Goal: Task Accomplishment & Management: Manage account settings

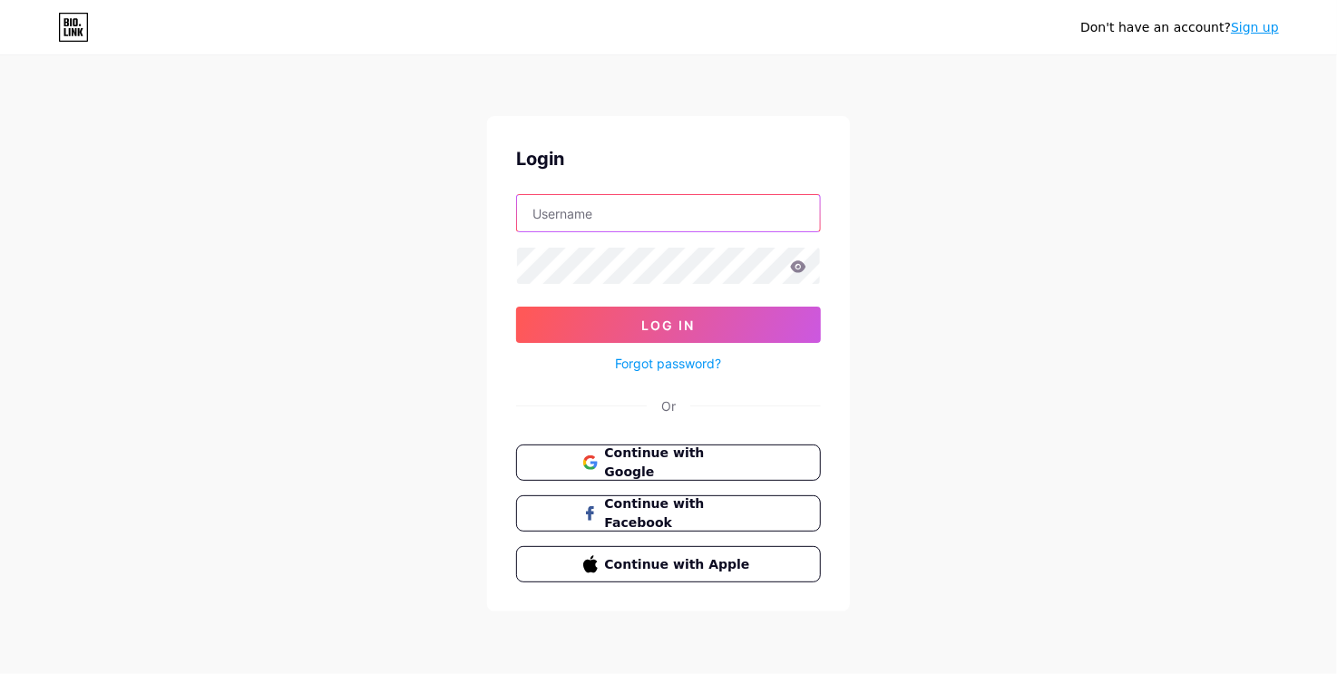
click at [682, 218] on input "text" at bounding box center [668, 213] width 303 height 36
type input "[EMAIL_ADDRESS][DOMAIN_NAME]"
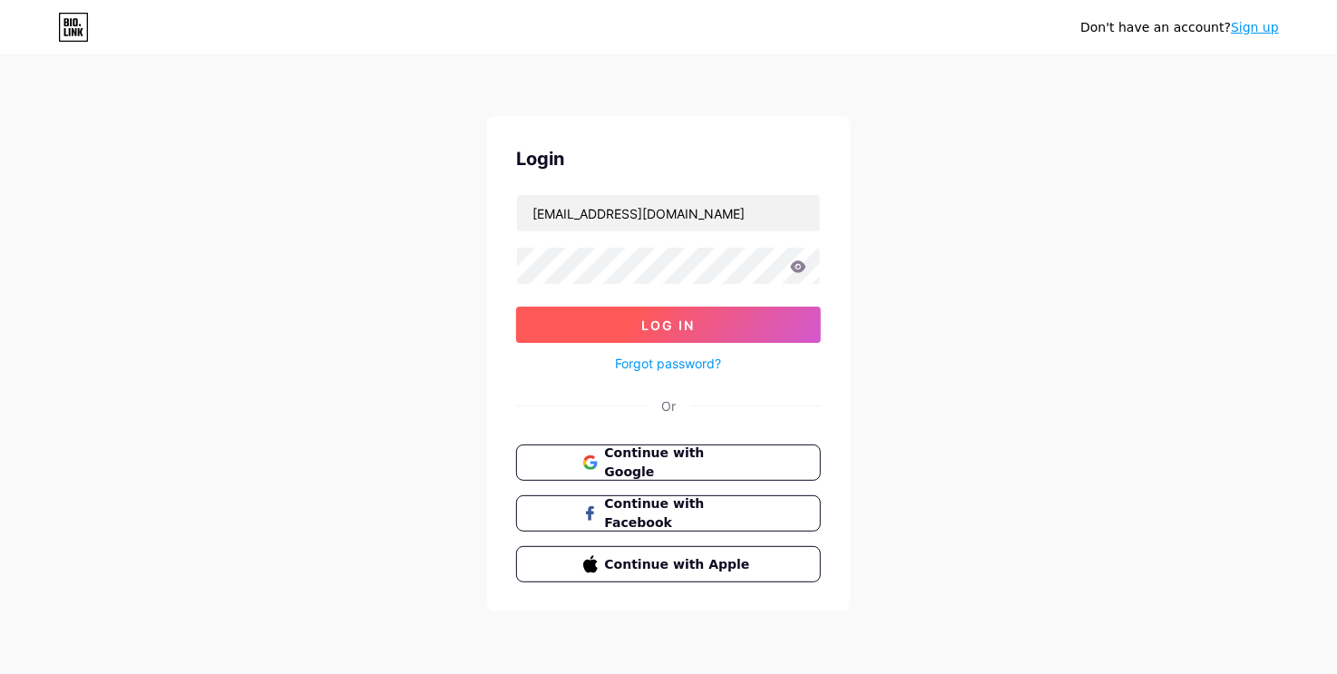
click at [710, 311] on button "Log In" at bounding box center [668, 324] width 305 height 36
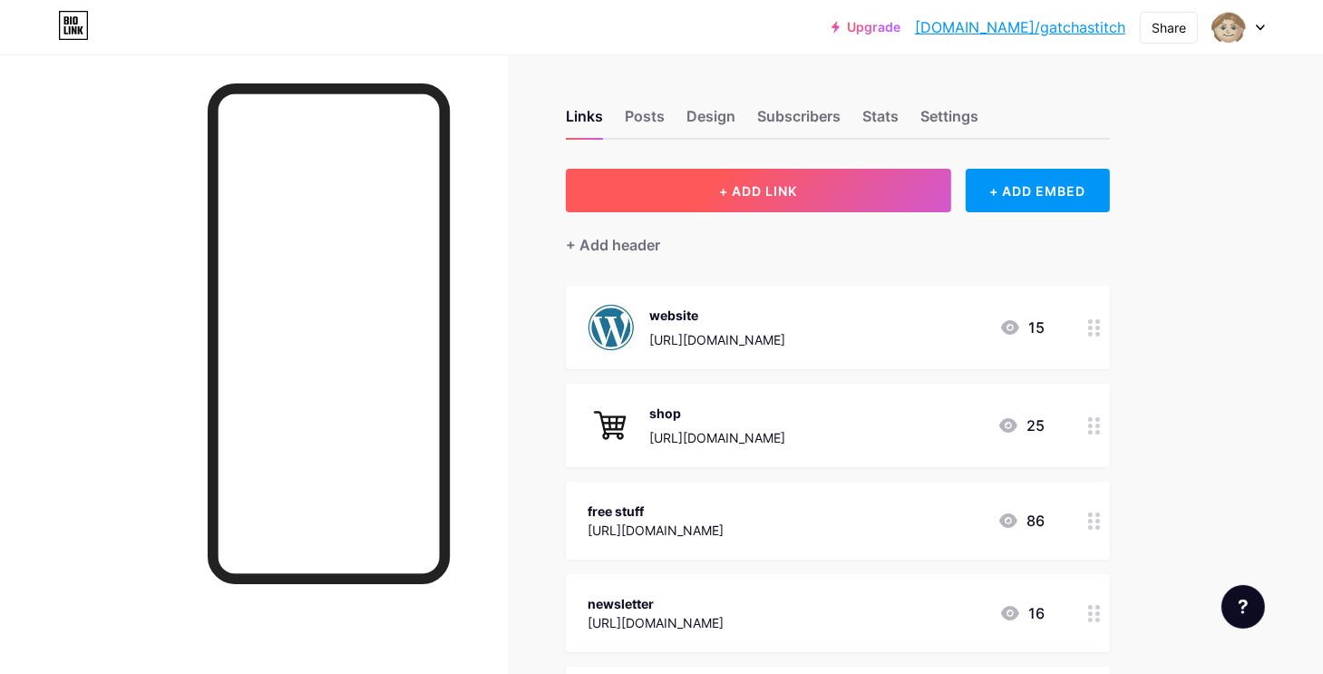
click at [775, 183] on span "+ ADD LINK" at bounding box center [758, 190] width 78 height 15
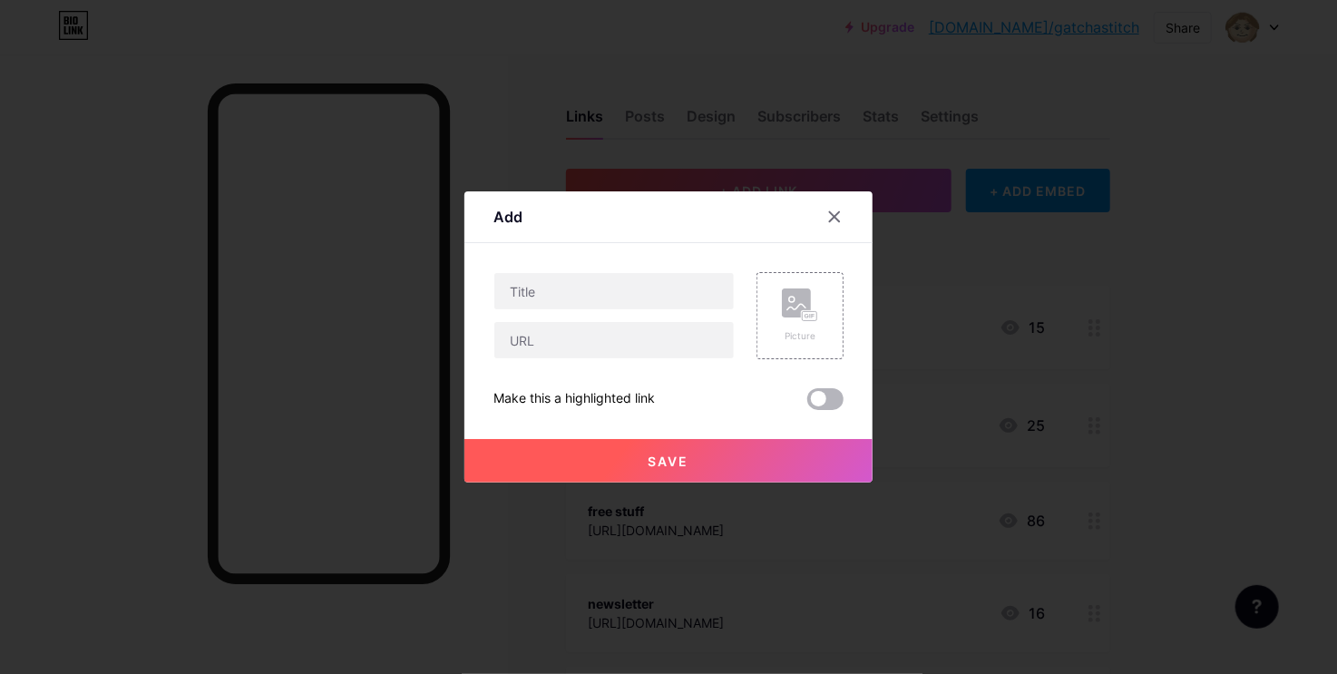
click at [829, 394] on span at bounding box center [825, 399] width 36 height 22
click at [807, 404] on input "checkbox" at bounding box center [807, 404] width 0 height 0
click at [1306, 115] on div at bounding box center [668, 337] width 1337 height 674
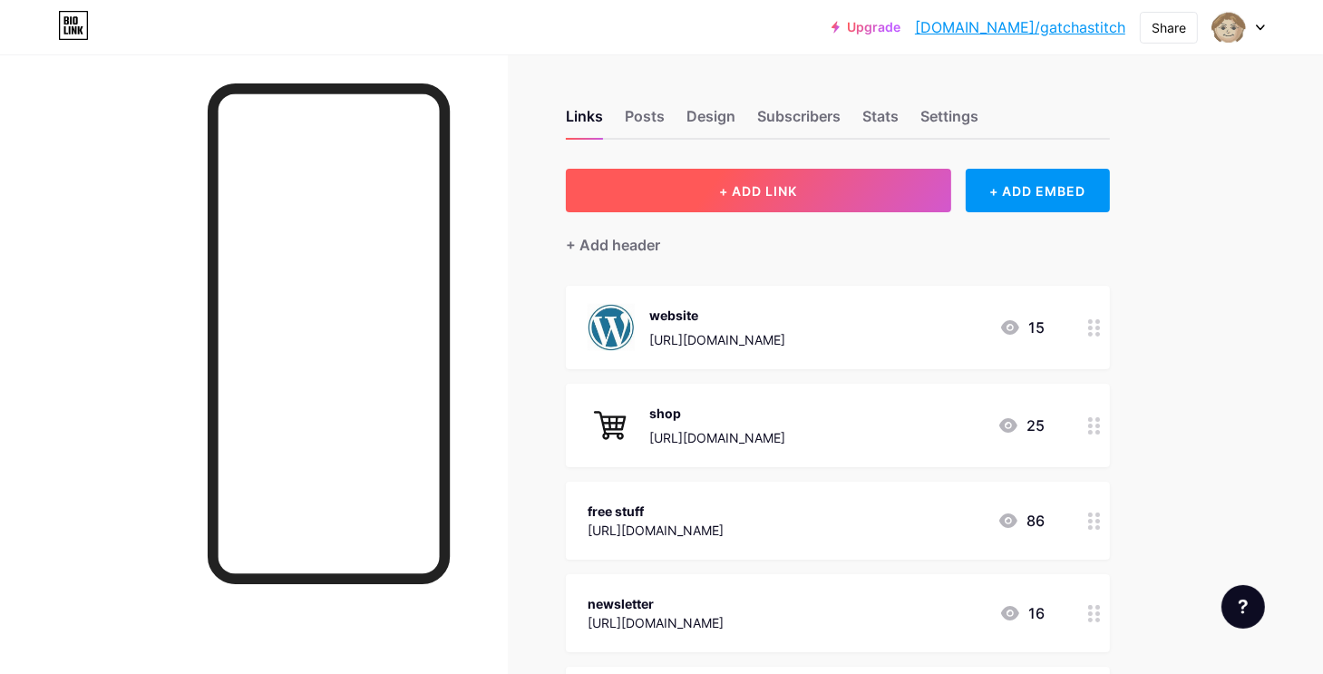
click at [834, 194] on button "+ ADD LINK" at bounding box center [758, 191] width 385 height 44
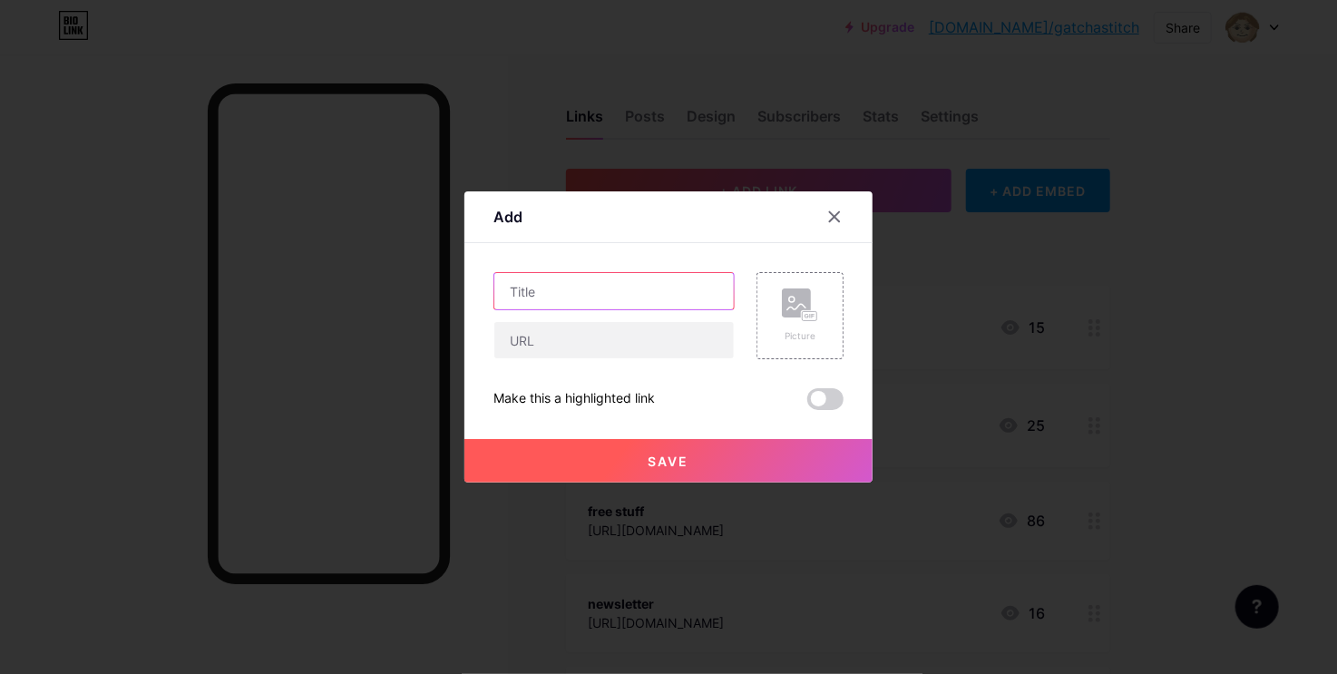
click at [612, 292] on input "text" at bounding box center [613, 291] width 239 height 36
paste input "GATCHACAZ’S 24-HOUR SKATE-A-THON CHALLENGE"
type input "GATCHACAZ’S 24-HOUR SKATE-A-THON CHALLENGE"
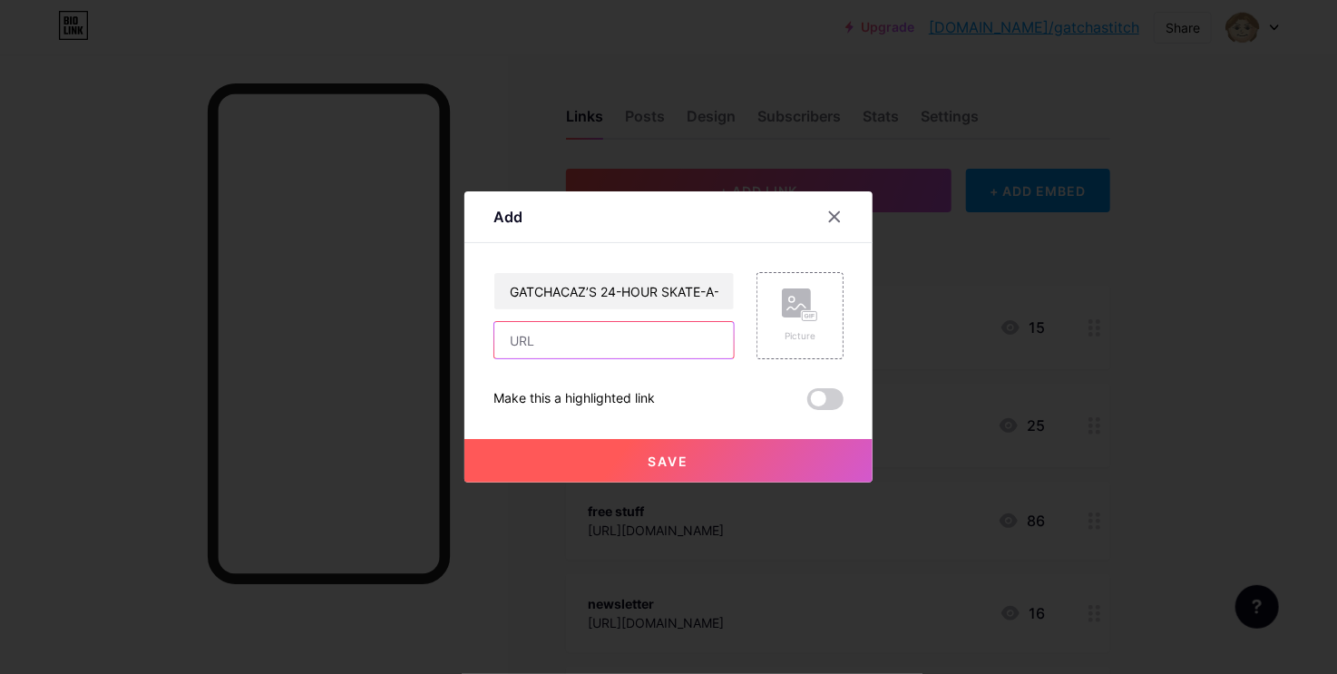
click at [681, 346] on input "text" at bounding box center [613, 340] width 239 height 36
paste input "[URL][DOMAIN_NAME][PERSON_NAME]"
type input "[URL][DOMAIN_NAME][PERSON_NAME]"
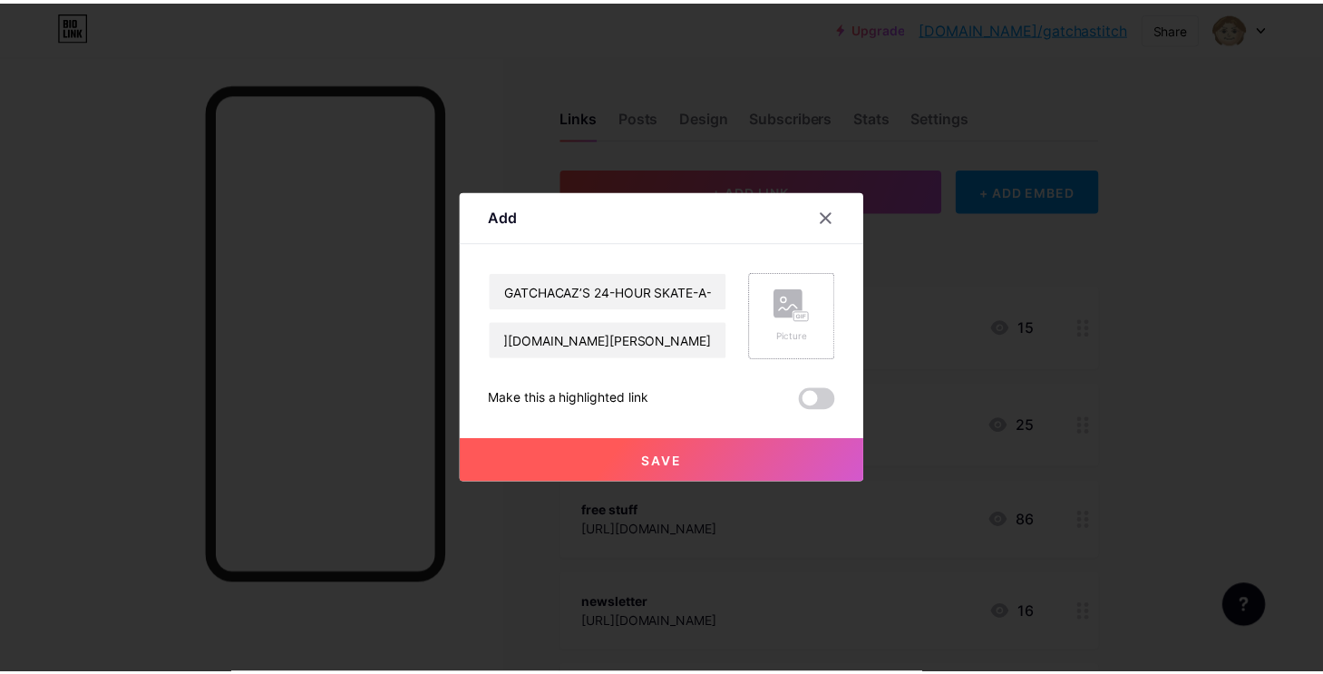
scroll to position [0, 0]
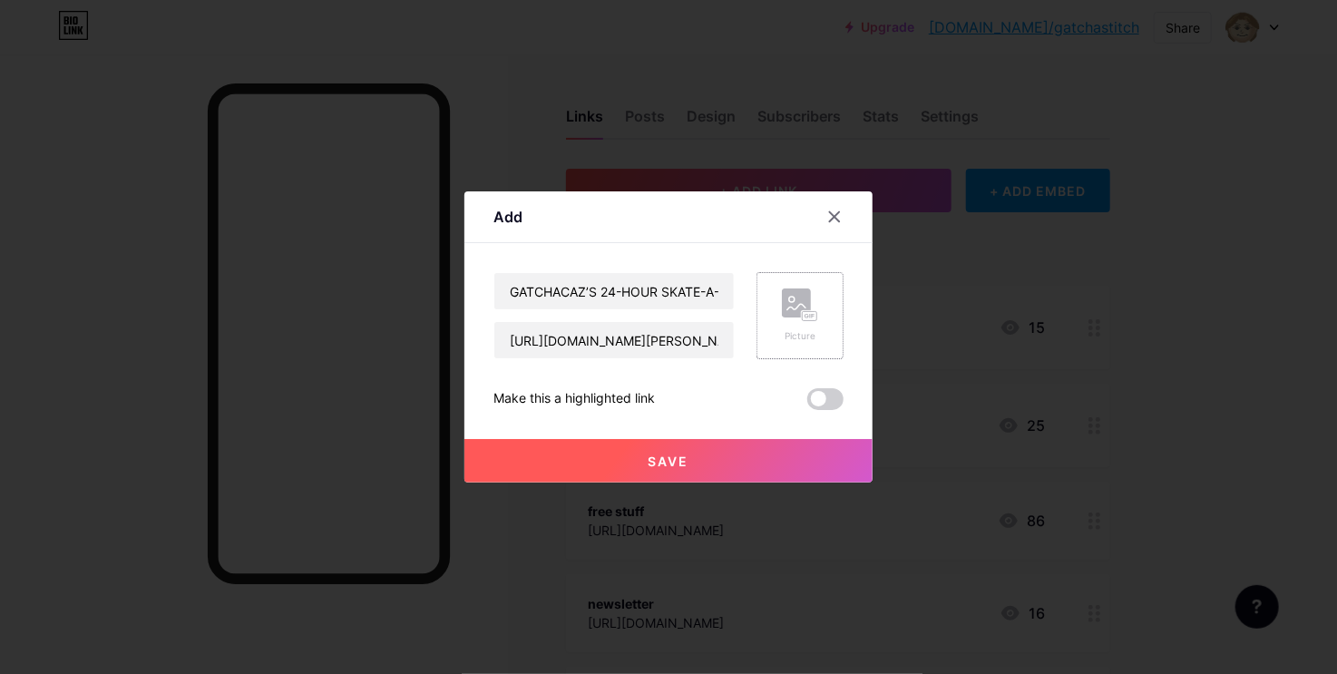
click at [802, 319] on rect at bounding box center [809, 316] width 15 height 9
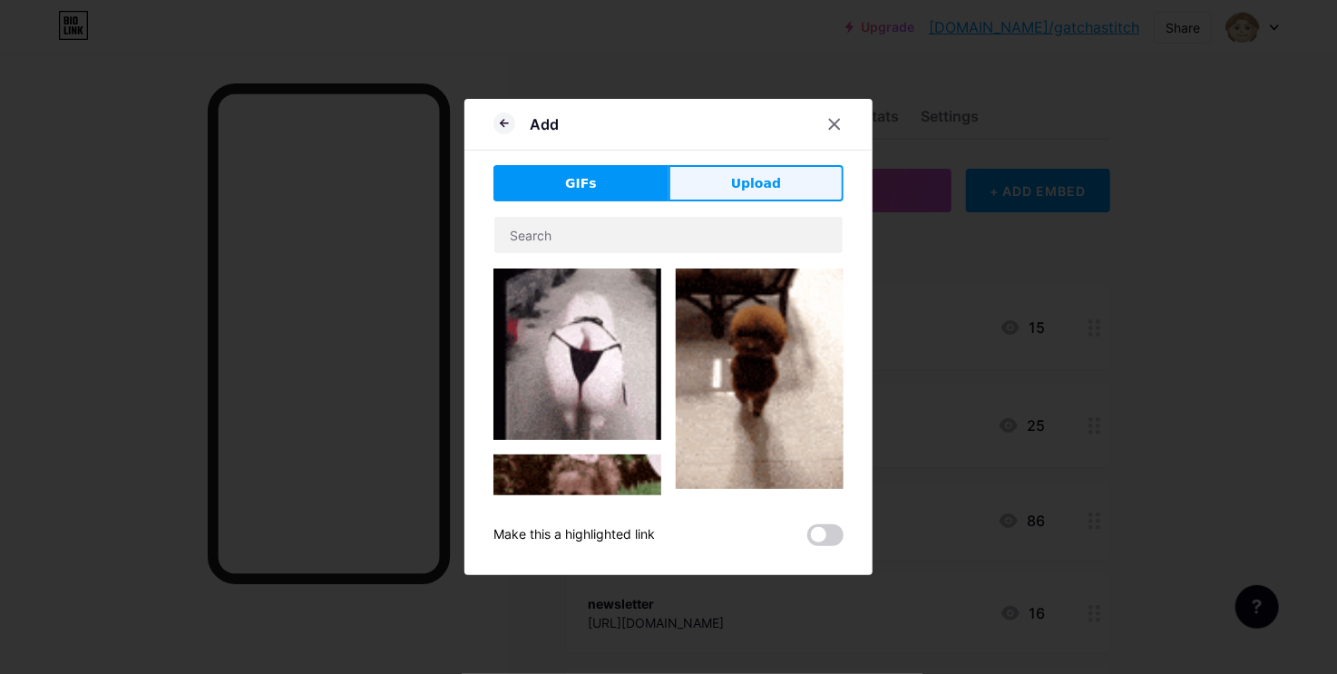
click at [762, 175] on span "Upload" at bounding box center [756, 183] width 50 height 19
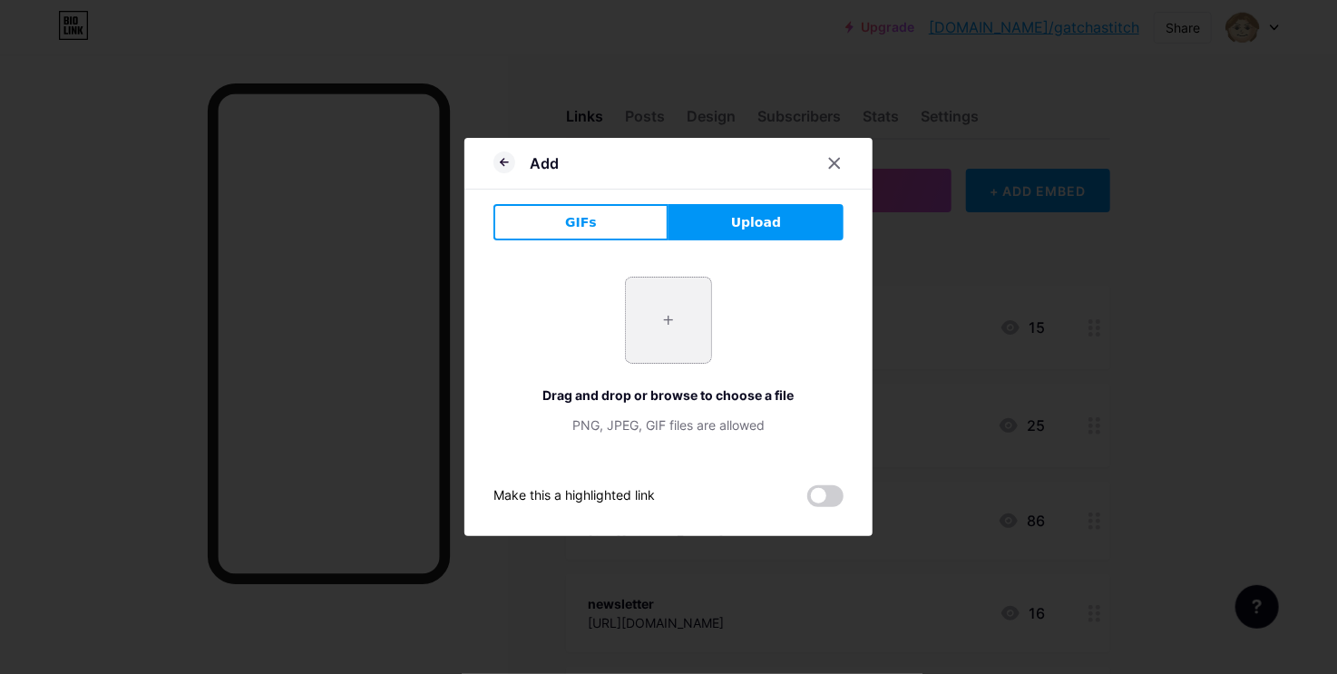
click at [662, 306] on input "file" at bounding box center [668, 319] width 85 height 85
type input "C:\fakepath\skating pudsey.jpg"
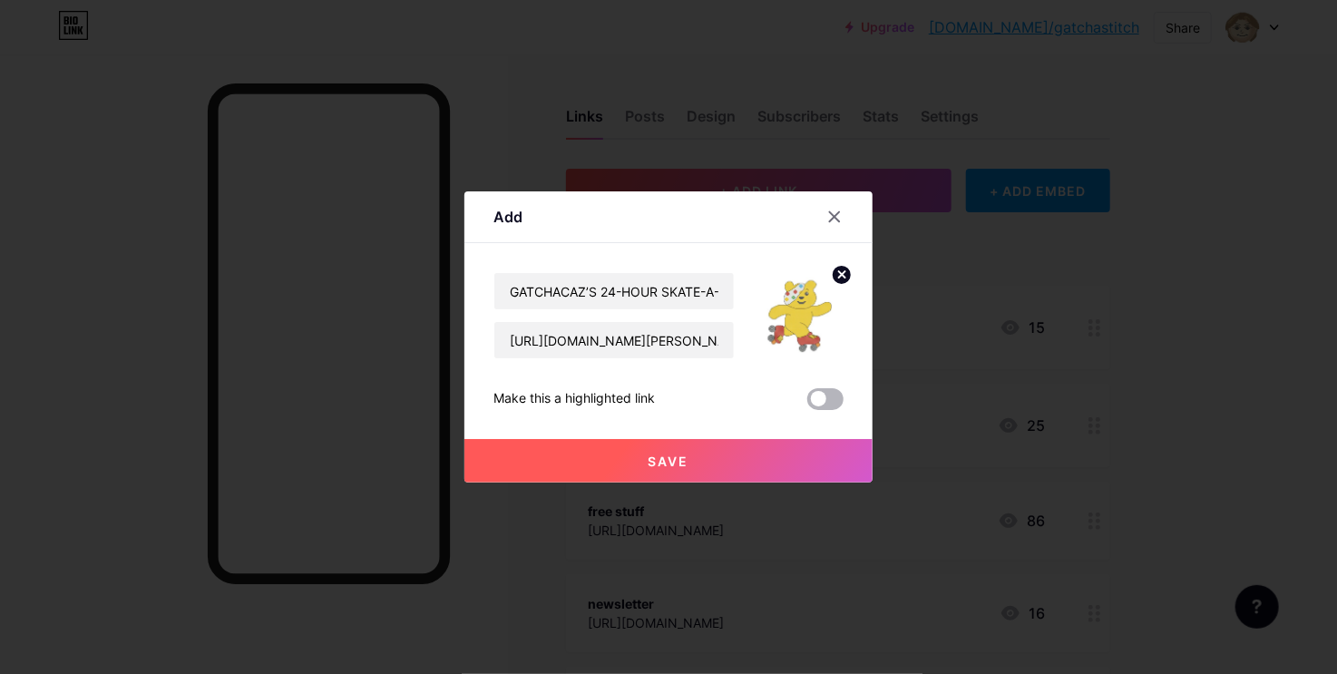
click at [830, 403] on span at bounding box center [825, 399] width 36 height 22
click at [807, 404] on input "checkbox" at bounding box center [807, 404] width 0 height 0
click at [711, 462] on button "Save" at bounding box center [668, 461] width 408 height 44
